Goal: Task Accomplishment & Management: Complete application form

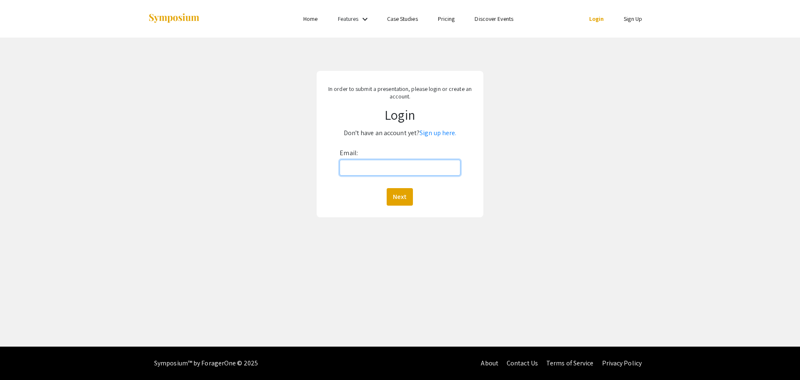
click at [353, 163] on input "Email:" at bounding box center [400, 168] width 120 height 16
type input "[EMAIL_ADDRESS][DOMAIN_NAME]"
click at [387, 188] on button "Next" at bounding box center [400, 197] width 26 height 18
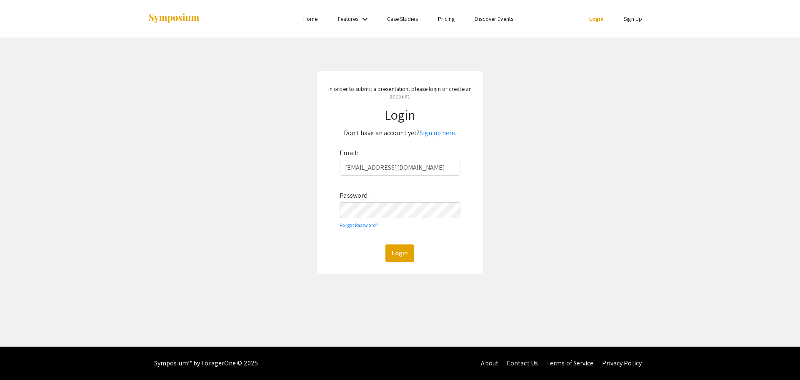
click at [426, 137] on p "Don't have an account yet? Sign up here." at bounding box center [400, 132] width 151 height 13
click at [427, 135] on link "Sign up here." at bounding box center [438, 132] width 37 height 9
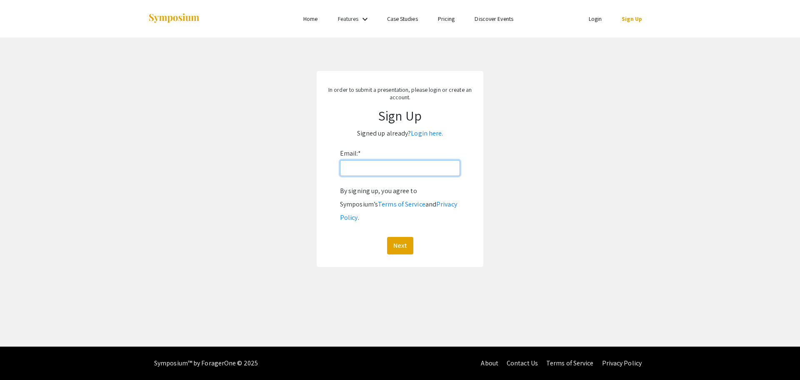
click at [381, 163] on input "Email: *" at bounding box center [400, 168] width 120 height 16
type input "[EMAIL_ADDRESS][DOMAIN_NAME]"
click at [395, 238] on button "Next" at bounding box center [400, 246] width 26 height 18
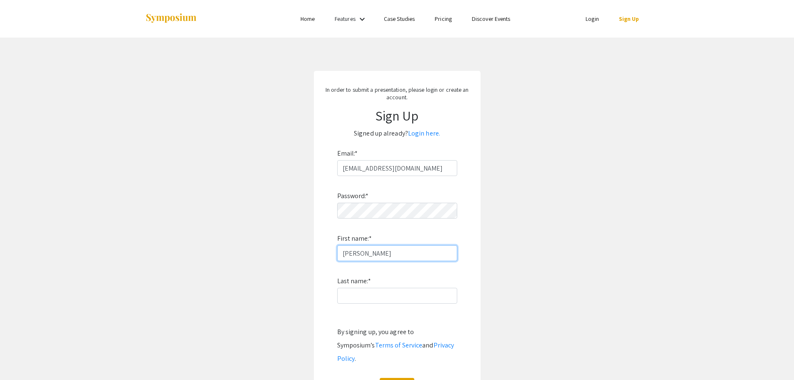
type input "Phillip"
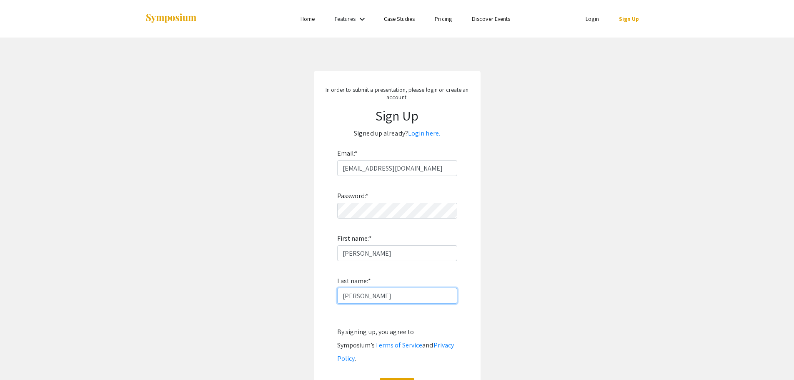
type input "Pifer"
click button "Sign Up" at bounding box center [397, 387] width 35 height 18
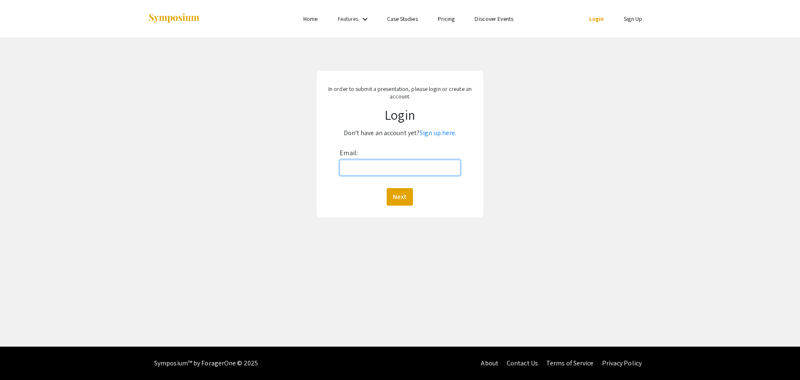
click at [371, 161] on input "Email:" at bounding box center [400, 168] width 120 height 16
type input "[EMAIL_ADDRESS][DOMAIN_NAME]"
click at [406, 198] on button "Next" at bounding box center [400, 197] width 26 height 18
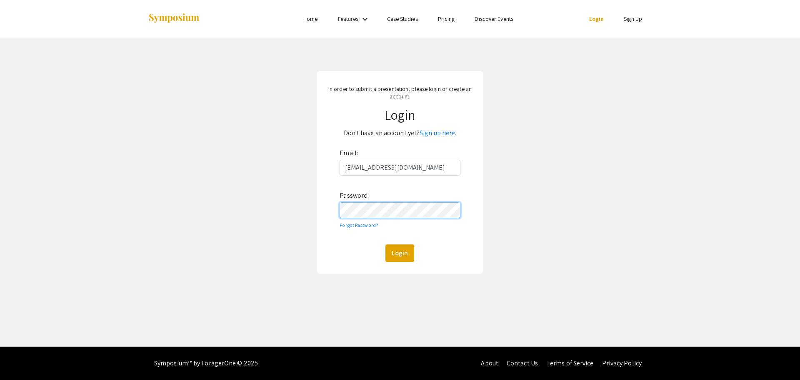
click at [386, 244] on button "Login" at bounding box center [400, 253] width 29 height 18
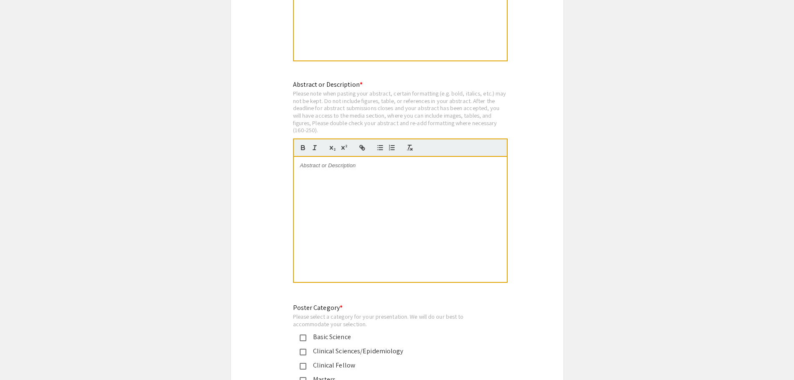
scroll to position [1615, 0]
